Goal: Information Seeking & Learning: Learn about a topic

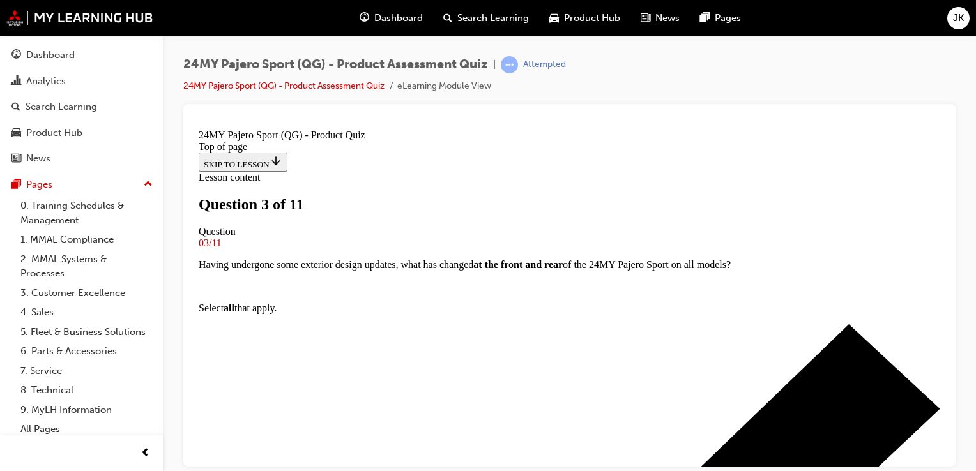
scroll to position [130, 0]
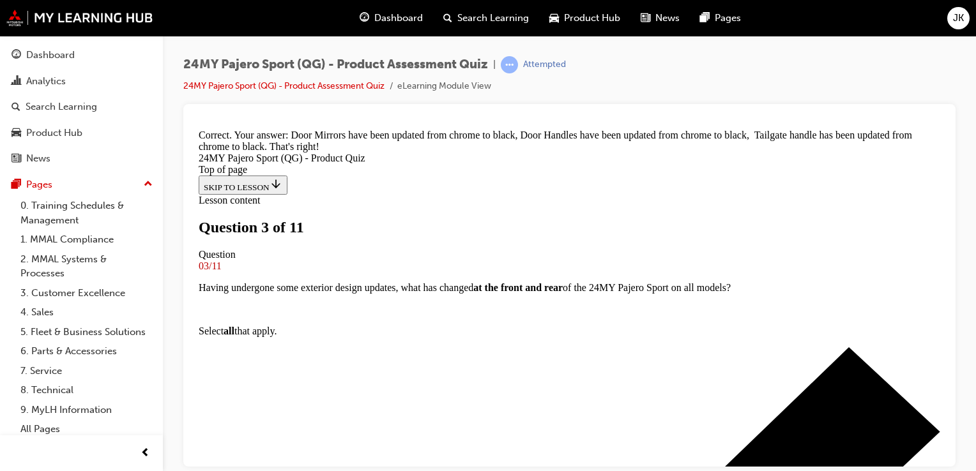
scroll to position [184, 0]
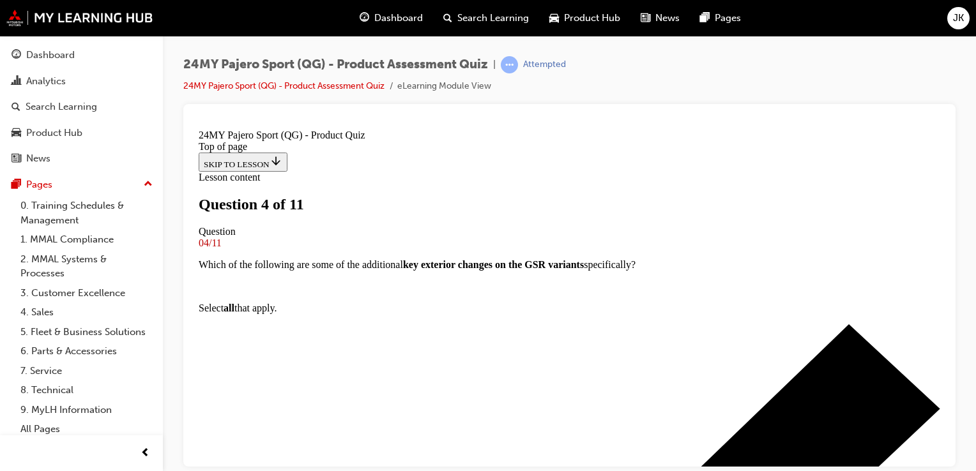
scroll to position [66, 0]
drag, startPoint x: 345, startPoint y: 241, endPoint x: 731, endPoint y: 286, distance: 388.4
copy div "The 24MY Pajero Sport has some upgraded interiors. What key feature has been in…"
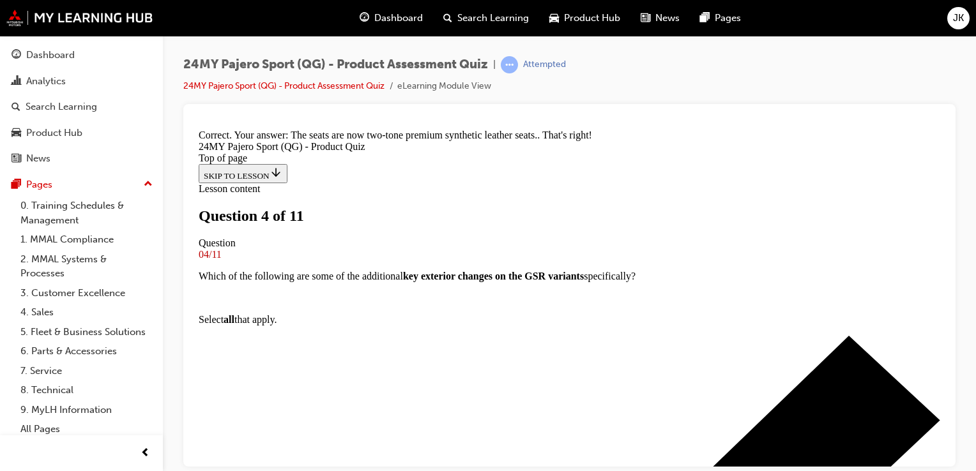
scroll to position [163, 0]
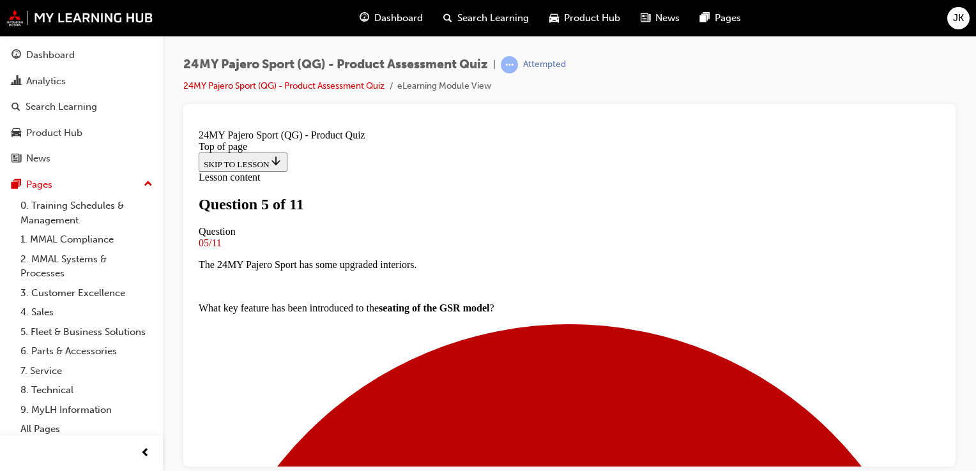
scroll to position [0, 0]
drag, startPoint x: 349, startPoint y: 312, endPoint x: 607, endPoint y: 354, distance: 260.9
drag, startPoint x: 607, startPoint y: 354, endPoint x: 585, endPoint y: 313, distance: 46.3
copy p "On Exceed and GSR variants of the 24MY Pajero Sport, there is an updated digita…"
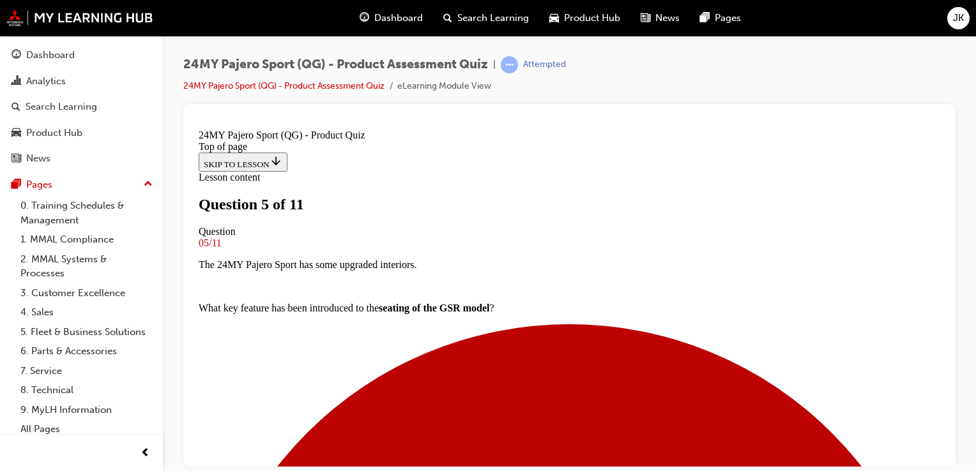
scroll to position [192, 0]
